Goal: Information Seeking & Learning: Find specific page/section

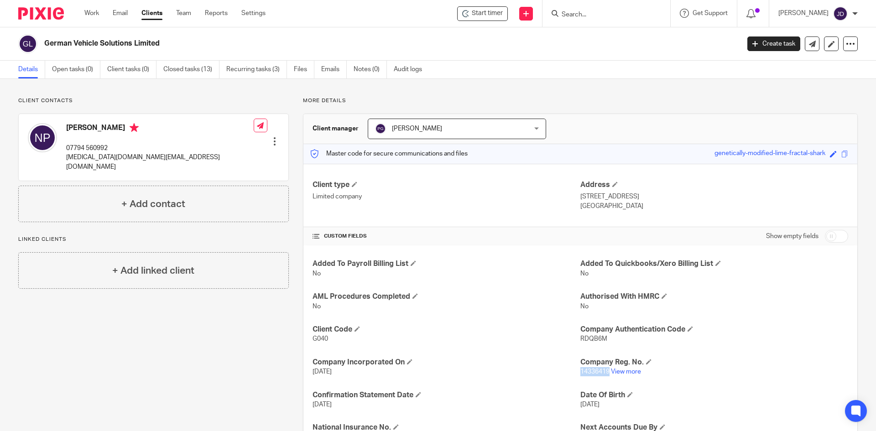
scroll to position [91, 0]
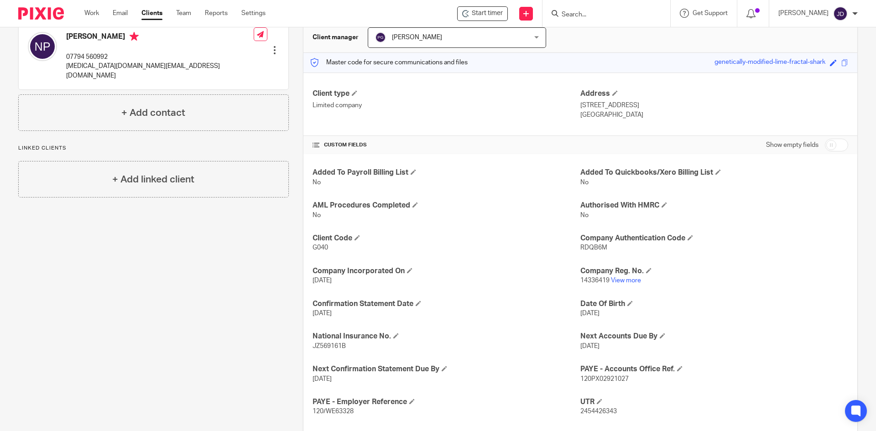
click at [590, 7] on div at bounding box center [607, 13] width 128 height 27
click at [595, 16] on input "Search" at bounding box center [602, 15] width 82 height 8
click at [231, 275] on div "Client contacts Nicholas Perry 07794 560992 gvs.limited@outlook.com Edit contac…" at bounding box center [146, 251] width 285 height 490
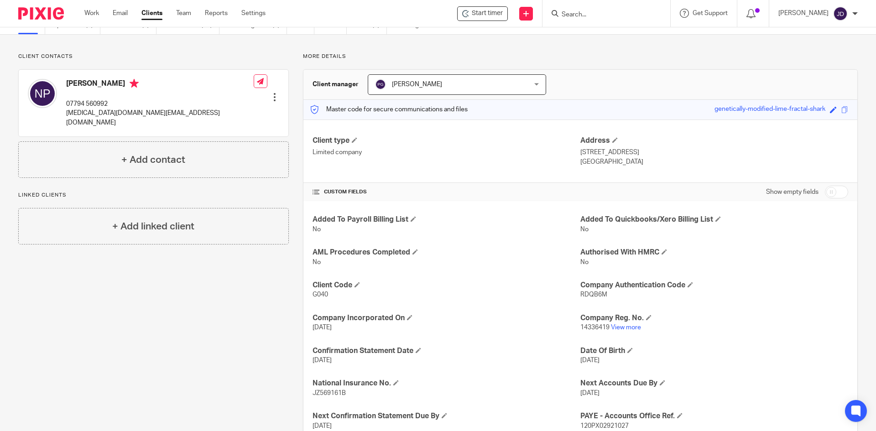
scroll to position [0, 0]
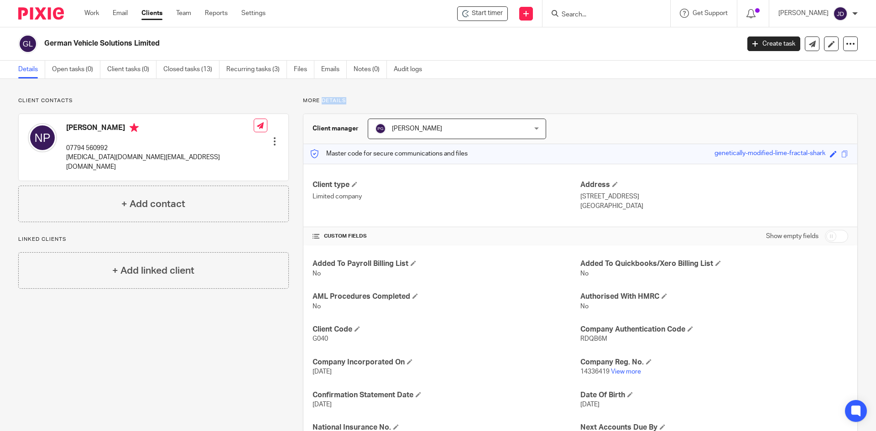
drag, startPoint x: 320, startPoint y: 100, endPoint x: 346, endPoint y: 100, distance: 25.6
click at [346, 100] on p "More details" at bounding box center [580, 100] width 555 height 7
drag, startPoint x: 343, startPoint y: 100, endPoint x: 318, endPoint y: 103, distance: 25.8
click at [318, 103] on p "More details" at bounding box center [580, 100] width 555 height 7
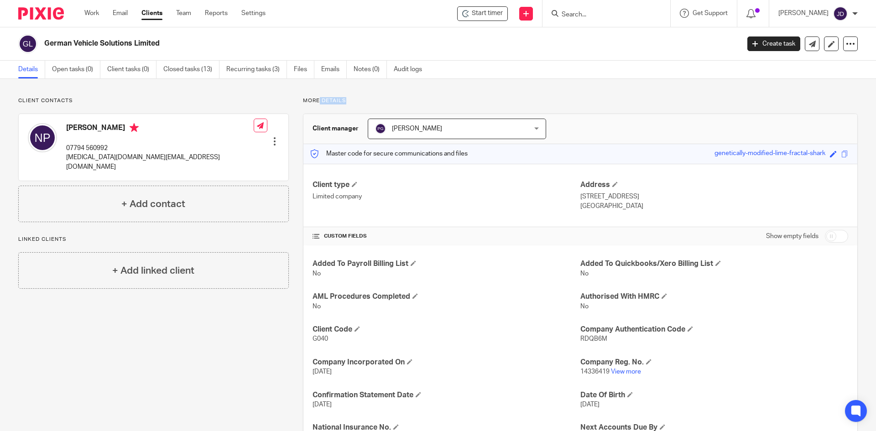
click at [351, 97] on div "Client contacts Nicholas Perry 07794 560992 gvs.limited@outlook.com Edit contac…" at bounding box center [438, 342] width 876 height 527
drag, startPoint x: 344, startPoint y: 100, endPoint x: 320, endPoint y: 105, distance: 23.6
click at [320, 105] on p "More details" at bounding box center [580, 100] width 555 height 7
drag, startPoint x: 312, startPoint y: 101, endPoint x: 302, endPoint y: 102, distance: 10.5
click at [303, 102] on p "More details" at bounding box center [580, 100] width 555 height 7
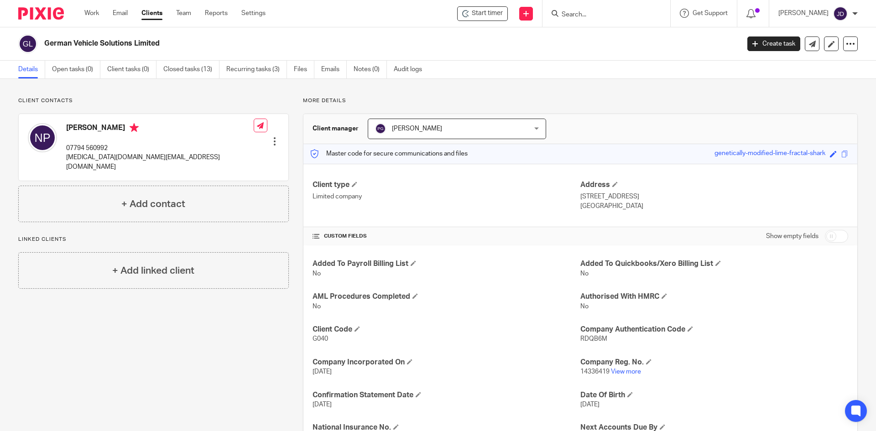
click at [323, 100] on p "More details" at bounding box center [580, 100] width 555 height 7
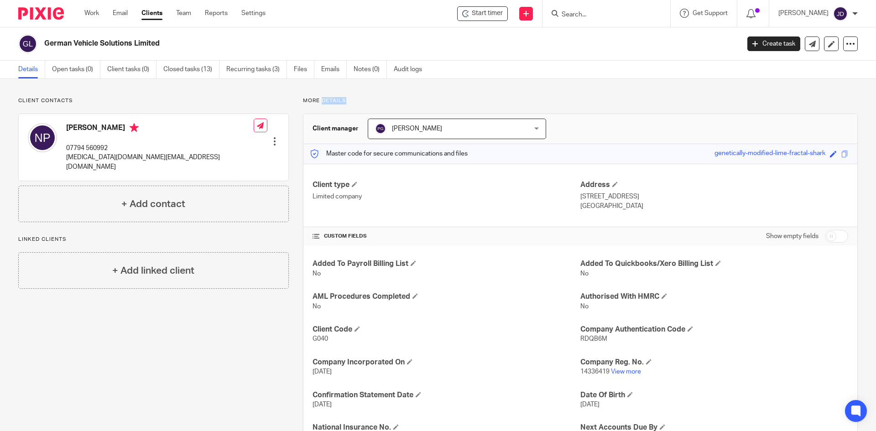
click at [323, 100] on p "More details" at bounding box center [580, 100] width 555 height 7
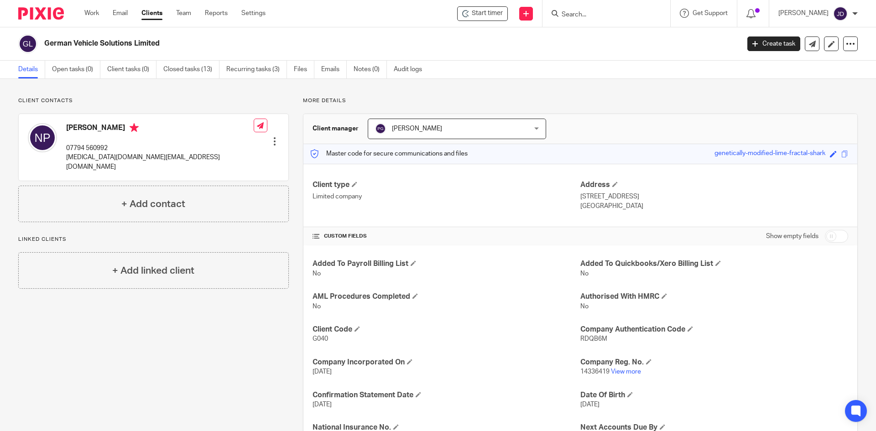
click at [323, 100] on p "More details" at bounding box center [580, 100] width 555 height 7
drag, startPoint x: 608, startPoint y: 14, endPoint x: 624, endPoint y: 25, distance: 19.1
click at [608, 14] on input "Search" at bounding box center [602, 15] width 82 height 8
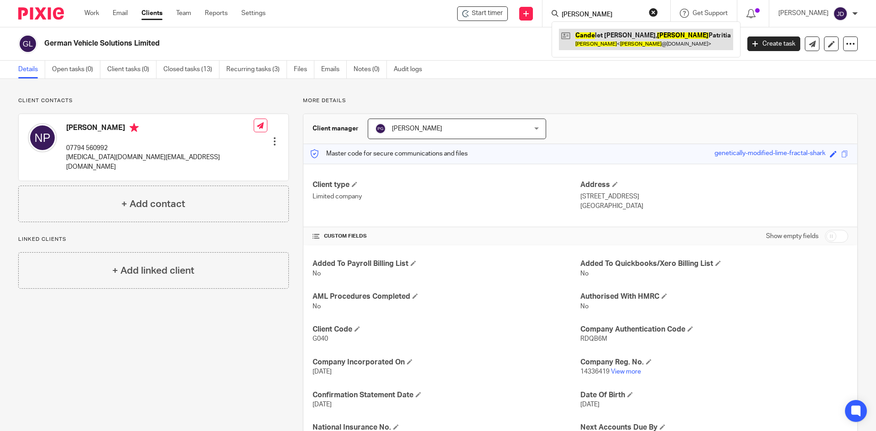
type input "helen cande"
click at [623, 41] on link at bounding box center [646, 39] width 174 height 21
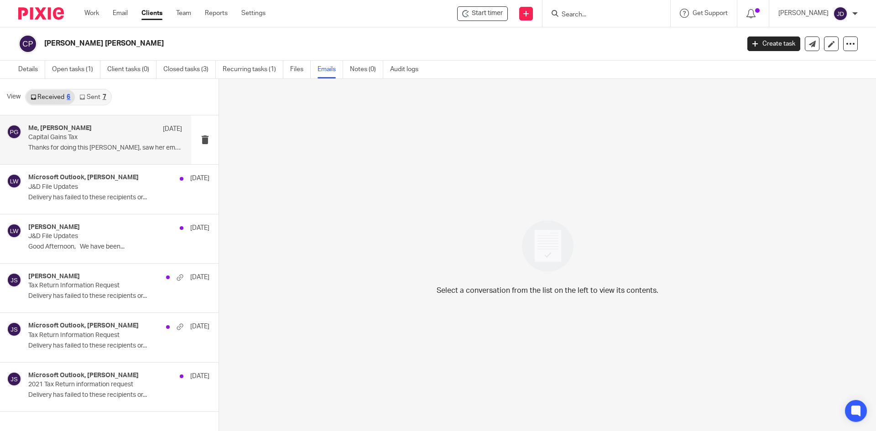
click at [103, 128] on div "Me, [PERSON_NAME] [DATE]" at bounding box center [105, 129] width 154 height 9
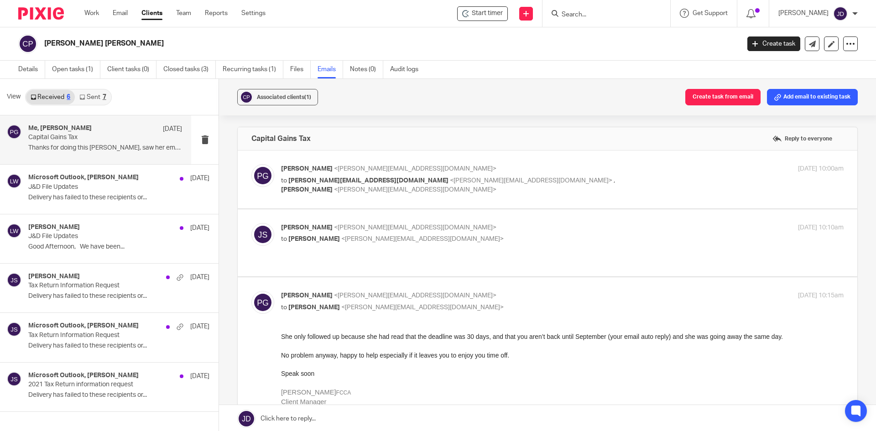
click at [583, 172] on p "[PERSON_NAME] <[PERSON_NAME][EMAIL_ADDRESS][DOMAIN_NAME]>" at bounding box center [468, 169] width 375 height 10
checkbox input "true"
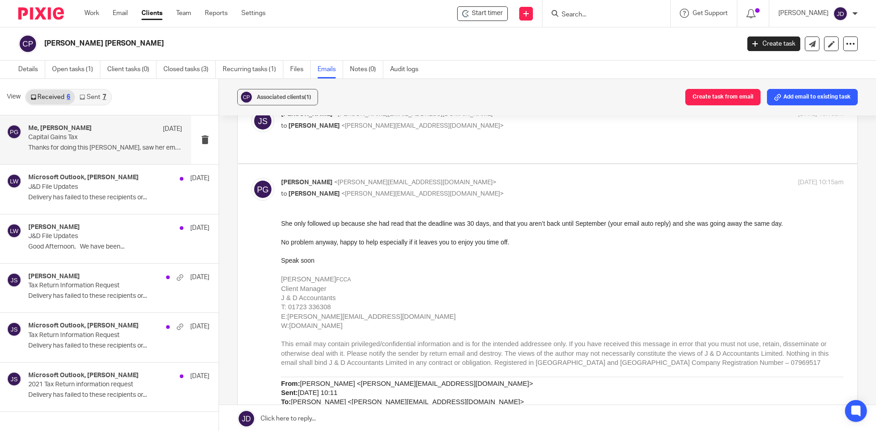
scroll to position [502, 0]
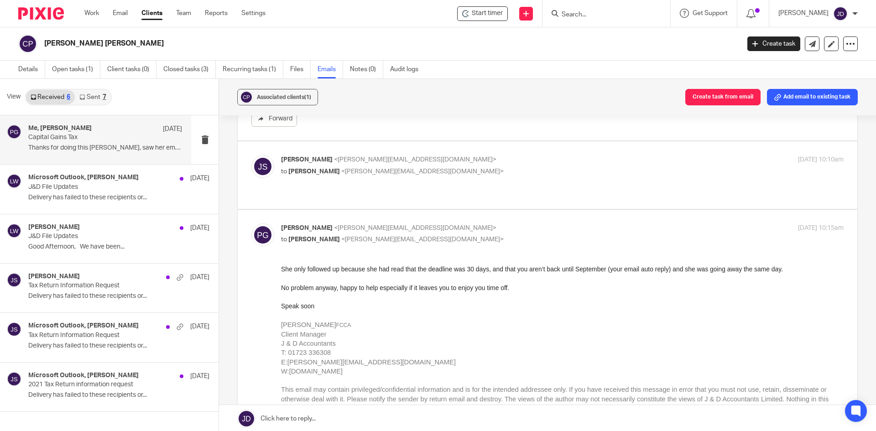
click at [505, 162] on p "[PERSON_NAME] <[PERSON_NAME][EMAIL_ADDRESS][DOMAIN_NAME]>" at bounding box center [468, 160] width 375 height 10
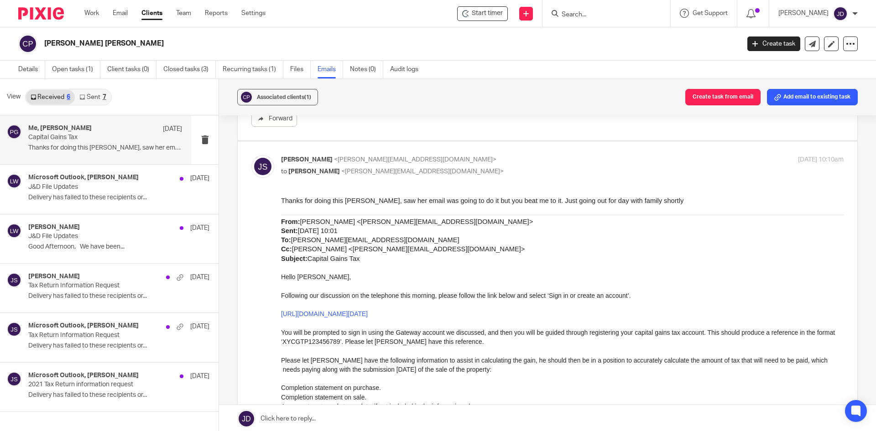
scroll to position [0, 0]
click at [526, 168] on p "to [PERSON_NAME] <[PERSON_NAME][EMAIL_ADDRESS][DOMAIN_NAME]>" at bounding box center [468, 172] width 375 height 10
checkbox input "false"
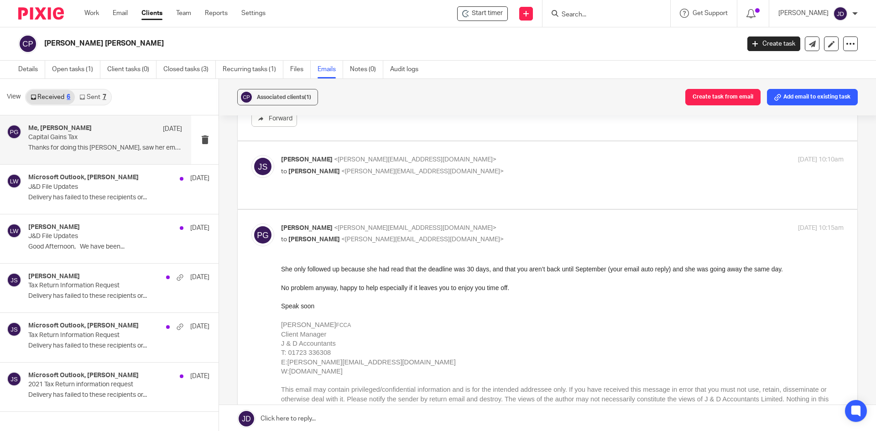
click at [547, 237] on p "to [PERSON_NAME] <[PERSON_NAME][EMAIL_ADDRESS][DOMAIN_NAME]>" at bounding box center [468, 240] width 375 height 10
checkbox input "false"
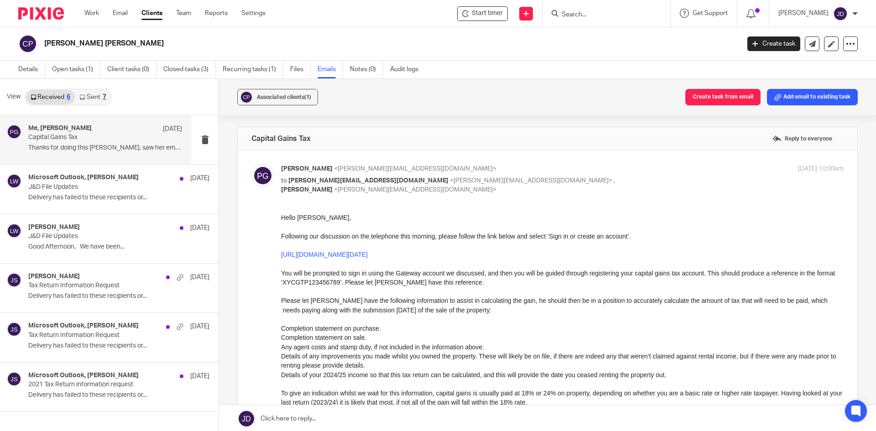
click at [634, 169] on p "[PERSON_NAME] <[PERSON_NAME][EMAIL_ADDRESS][DOMAIN_NAME]>" at bounding box center [468, 169] width 375 height 10
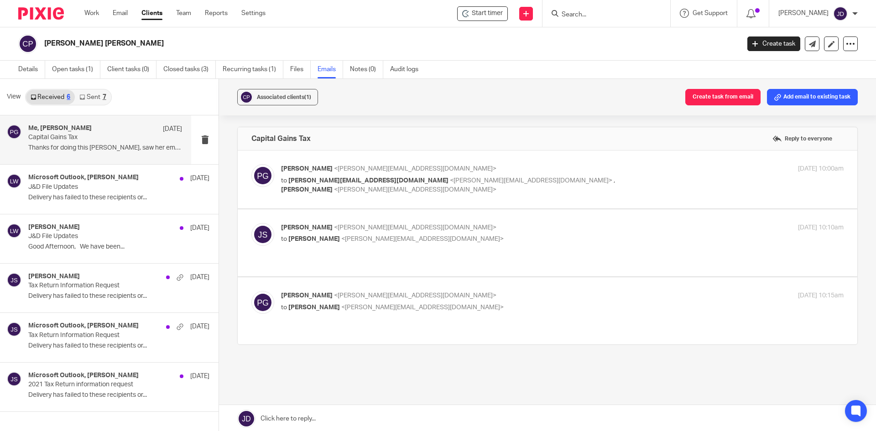
click at [579, 141] on div "Capital Gains Tax Reply to everyone" at bounding box center [548, 138] width 620 height 23
click at [554, 158] on label at bounding box center [548, 180] width 620 height 58
click at [252, 164] on input "checkbox" at bounding box center [251, 164] width 0 height 0
checkbox input "true"
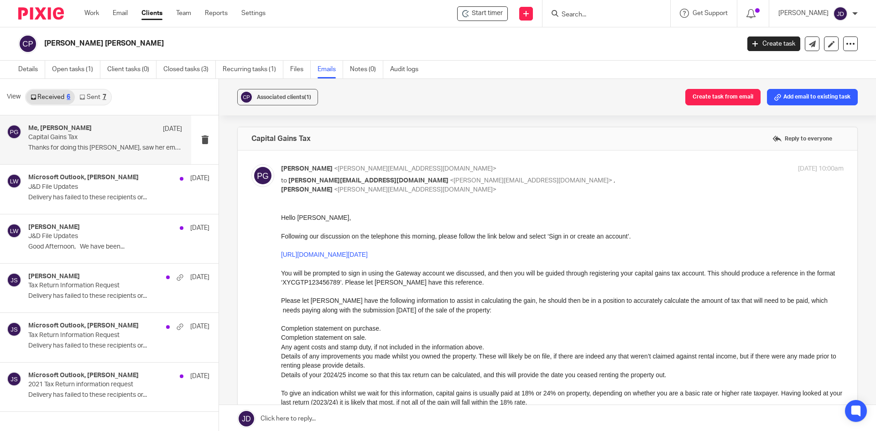
click at [103, 94] on div "7" at bounding box center [105, 97] width 4 height 6
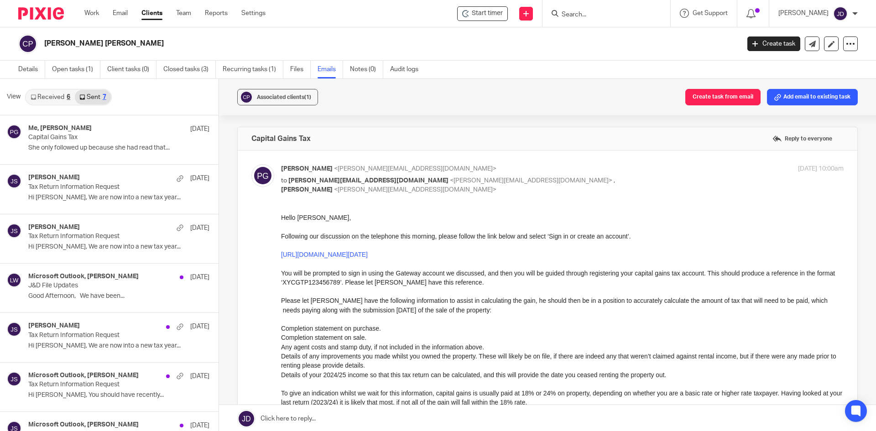
scroll to position [1, 0]
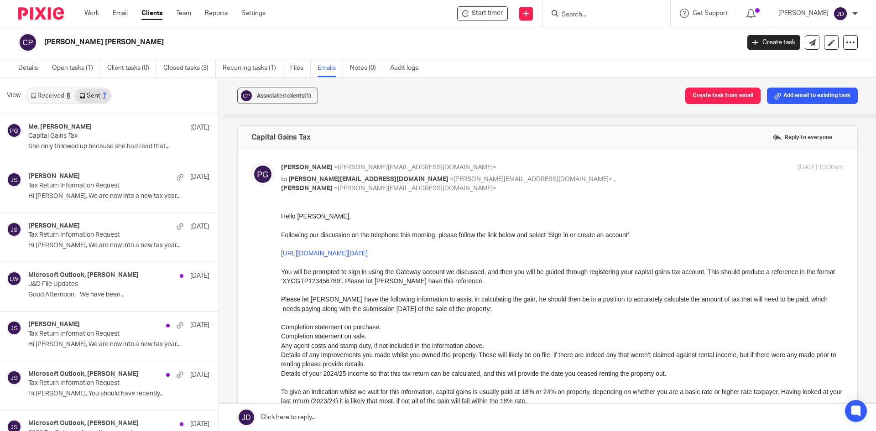
click at [60, 99] on link "Received 6" at bounding box center [50, 96] width 49 height 15
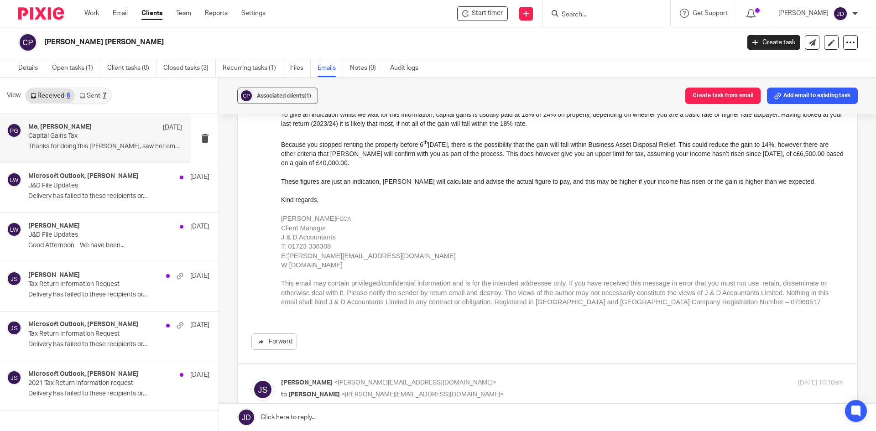
scroll to position [365, 0]
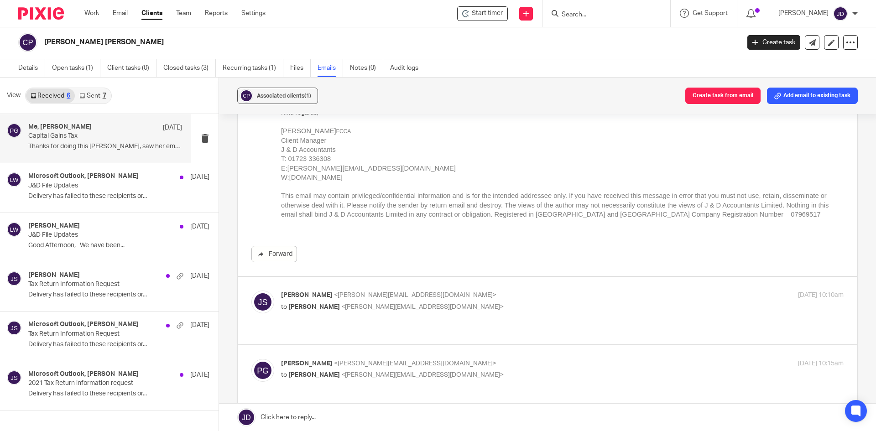
click at [530, 289] on label at bounding box center [548, 310] width 620 height 67
click at [252, 290] on input "checkbox" at bounding box center [251, 290] width 0 height 0
checkbox input "true"
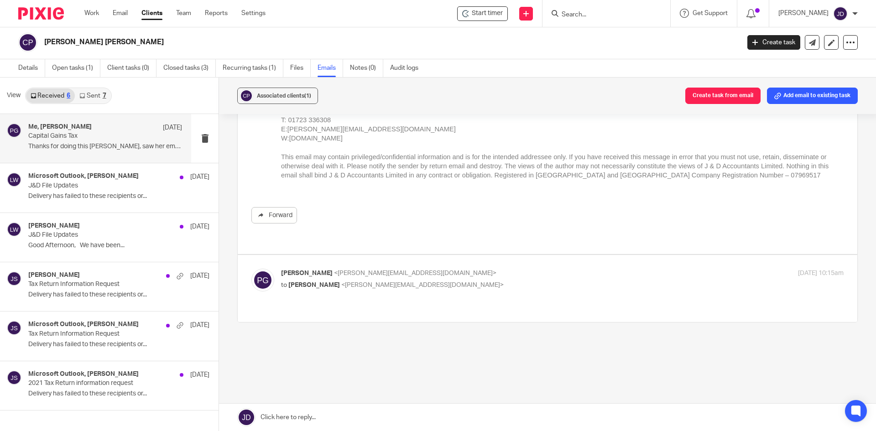
scroll to position [967, 0]
click at [516, 287] on p "to John Suddaby <john@janddaccountants.co.uk>" at bounding box center [468, 285] width 375 height 10
checkbox input "true"
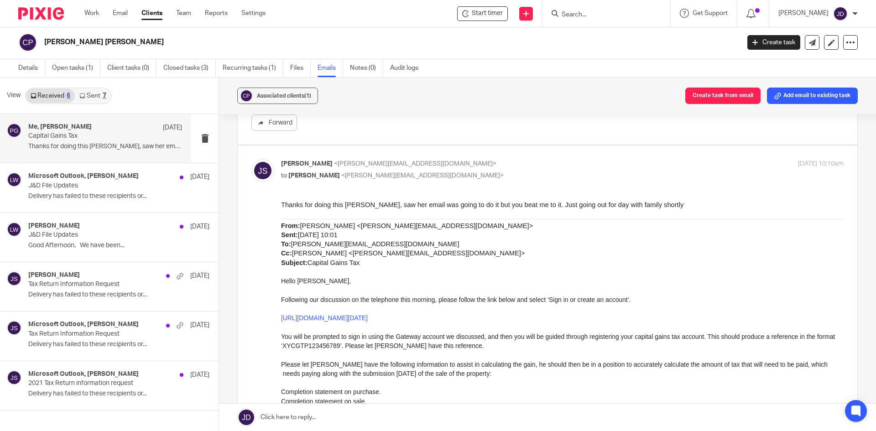
scroll to position [40, 0]
